Goal: Navigation & Orientation: Understand site structure

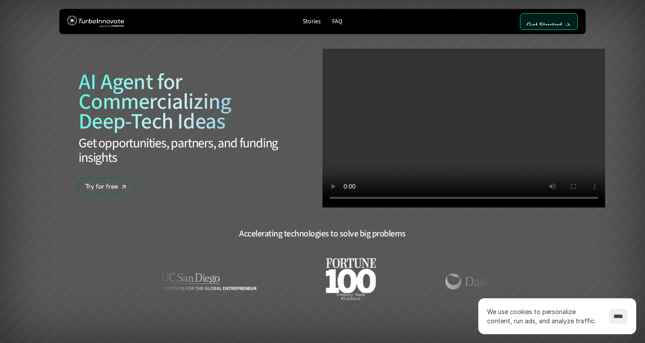
click at [538, 21] on p "Get Started" at bounding box center [545, 25] width 36 height 8
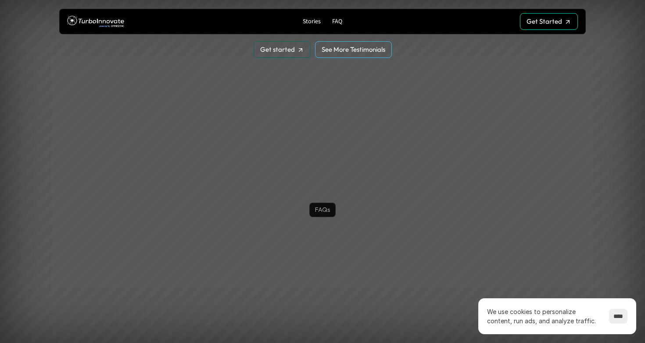
scroll to position [1915, 0]
click at [372, 54] on link "See More Testimonials" at bounding box center [353, 49] width 77 height 17
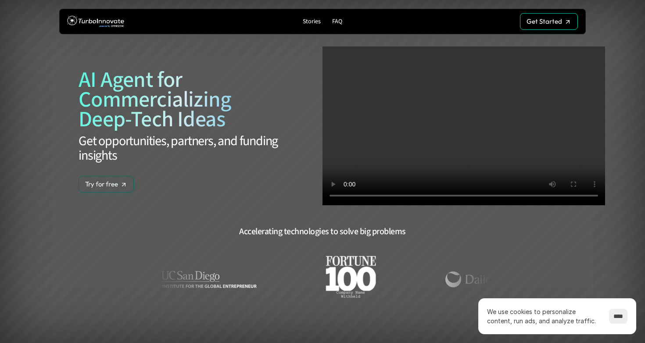
scroll to position [0, 0]
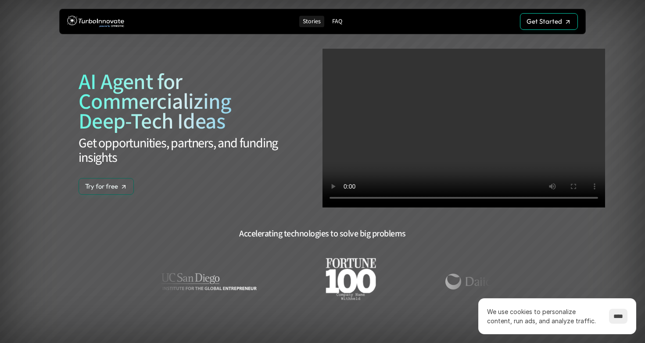
click at [312, 19] on p "Stories" at bounding box center [312, 21] width 18 height 7
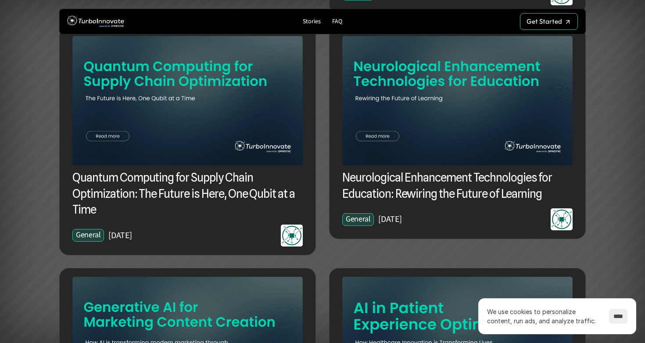
scroll to position [321, 0]
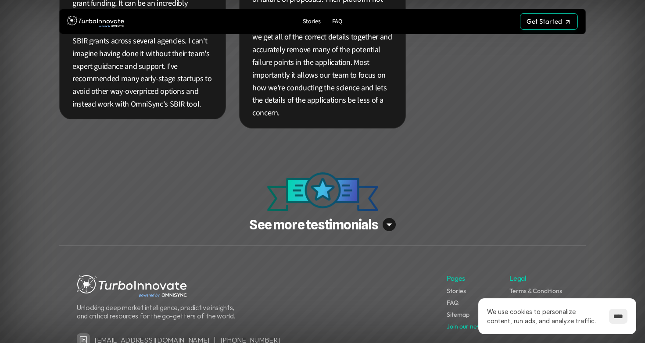
scroll to position [2167, 0]
click at [317, 172] on img at bounding box center [322, 191] width 111 height 39
